Goal: Task Accomplishment & Management: Use online tool/utility

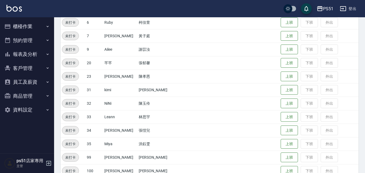
scroll to position [126, 0]
click at [283, 75] on button "上班" at bounding box center [288, 75] width 17 height 9
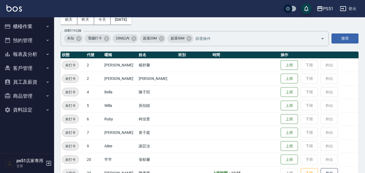
scroll to position [0, 0]
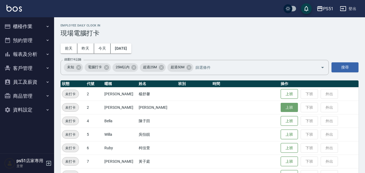
click at [292, 105] on button "上班" at bounding box center [288, 107] width 17 height 9
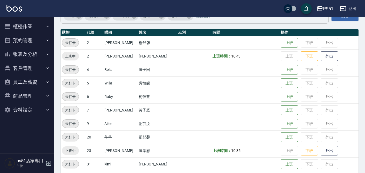
scroll to position [63, 0]
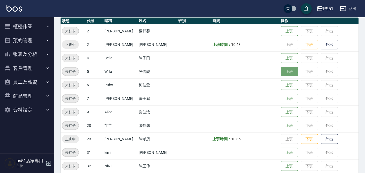
click at [280, 71] on button "上班" at bounding box center [288, 71] width 17 height 9
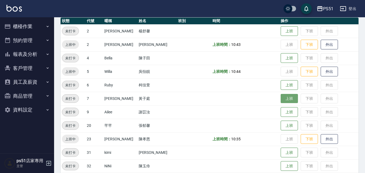
click at [287, 99] on button "上班" at bounding box center [288, 98] width 17 height 9
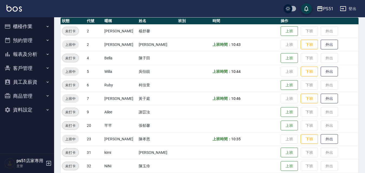
click at [41, 21] on button "櫃檯作業" at bounding box center [27, 26] width 50 height 14
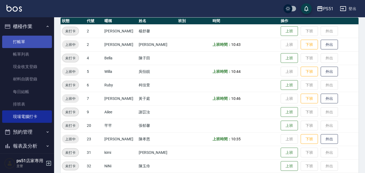
click at [36, 41] on link "打帳單" at bounding box center [27, 42] width 50 height 12
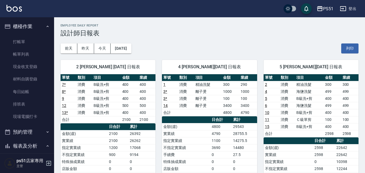
scroll to position [189, 0]
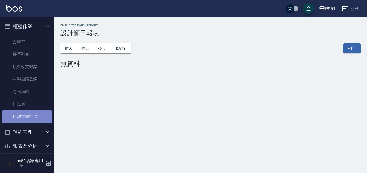
click at [32, 115] on link "現場電腦打卡" at bounding box center [27, 116] width 50 height 12
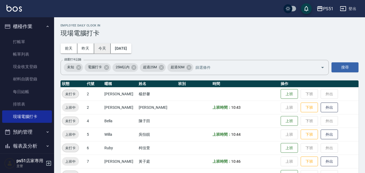
click at [102, 46] on button "今天" at bounding box center [102, 48] width 17 height 10
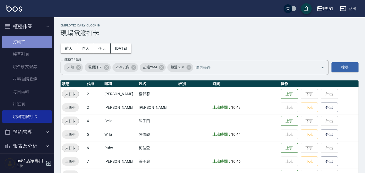
click at [35, 39] on link "打帳單" at bounding box center [27, 42] width 50 height 12
